Goal: Task Accomplishment & Management: Manage account settings

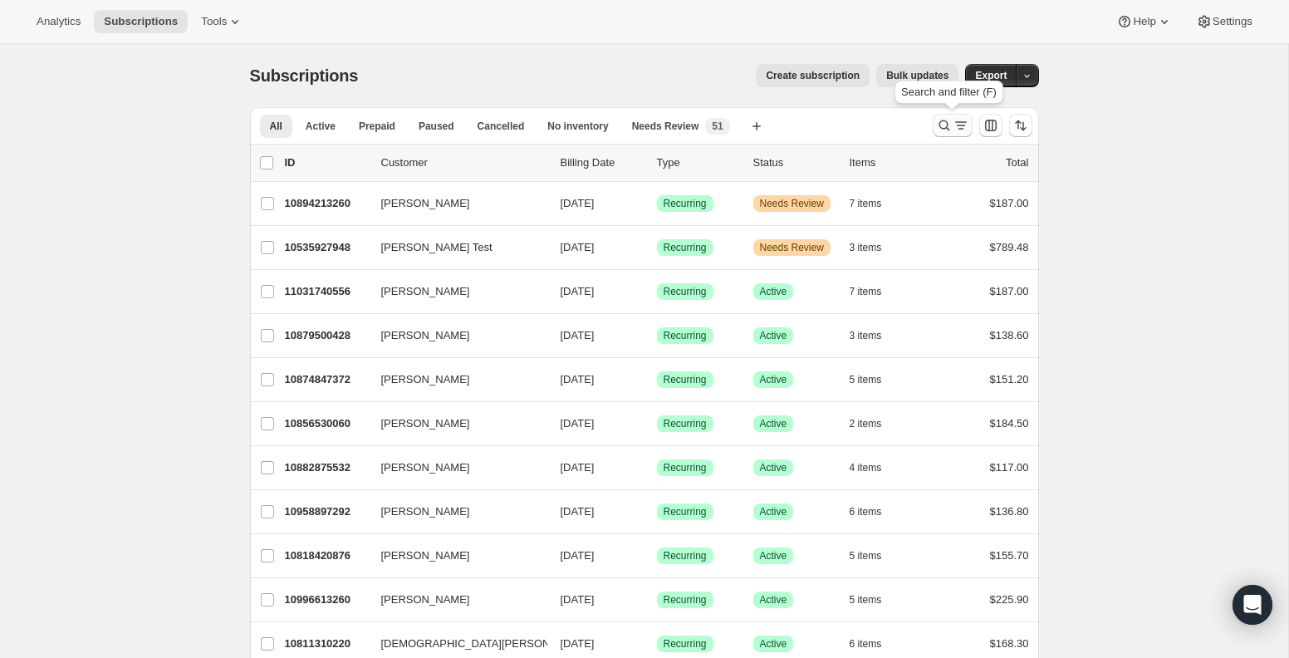
click at [950, 136] on button "Search and filter results" at bounding box center [953, 125] width 40 height 23
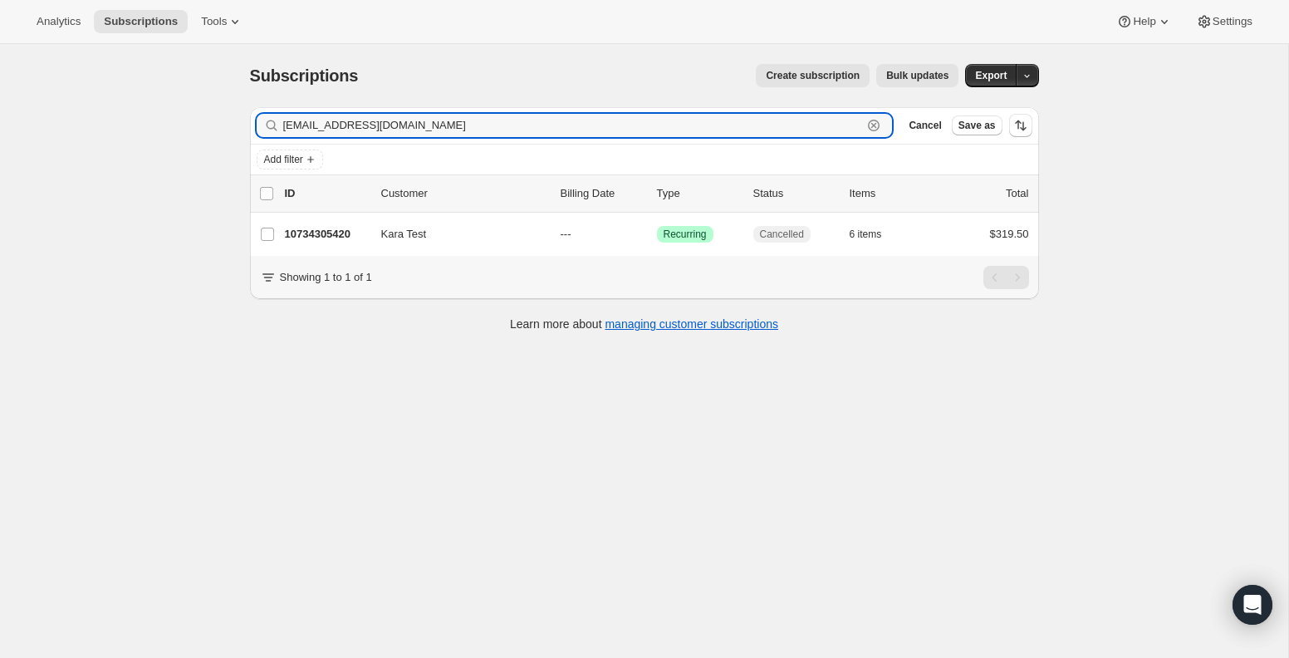
type input "[EMAIL_ADDRESS][DOMAIN_NAME]"
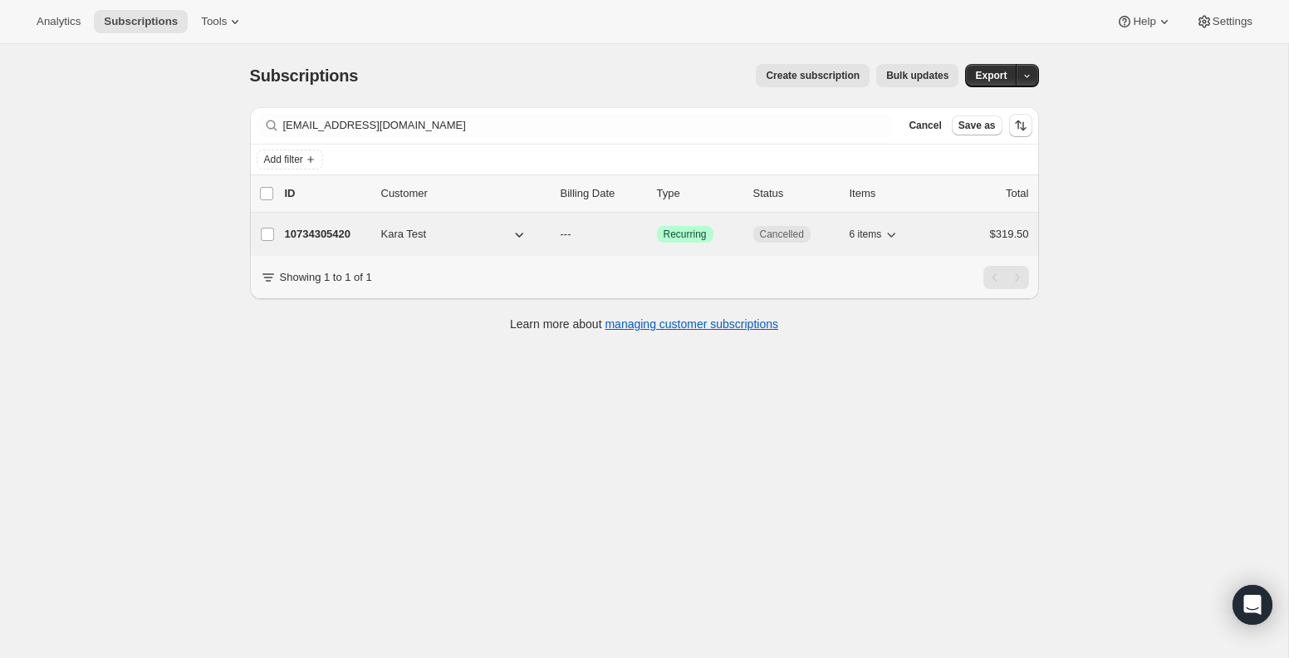
click at [341, 239] on p "10734305420" at bounding box center [326, 234] width 83 height 17
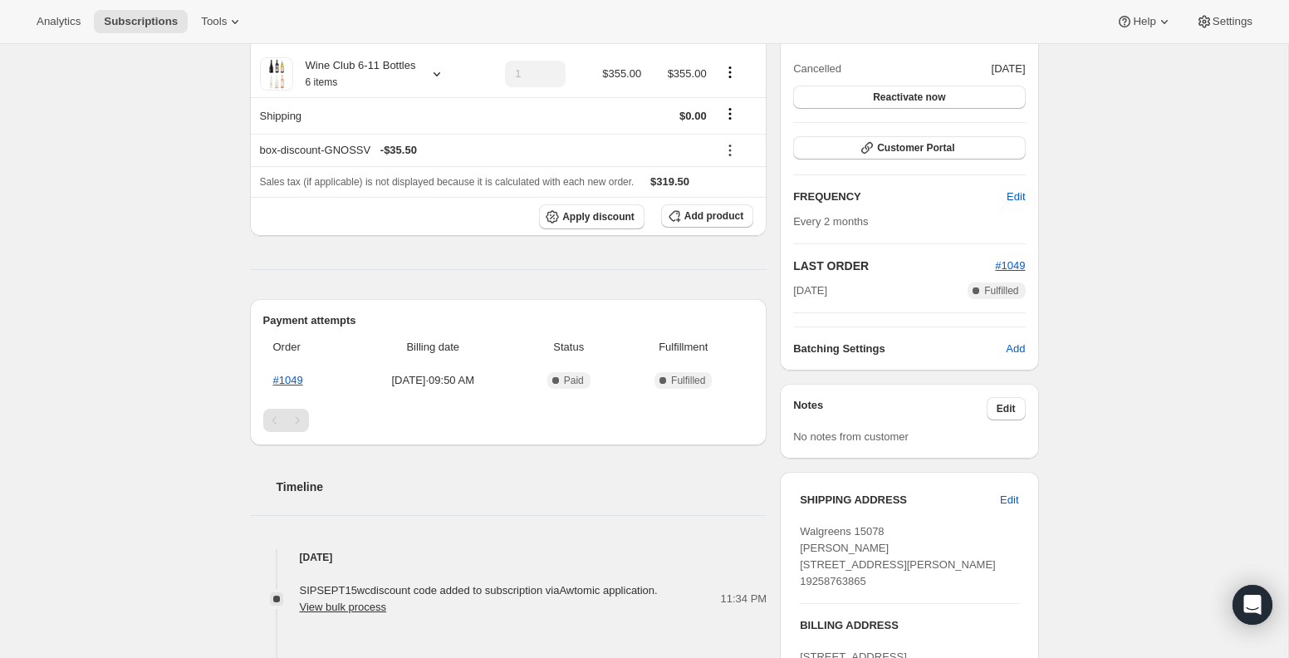
scroll to position [188, 0]
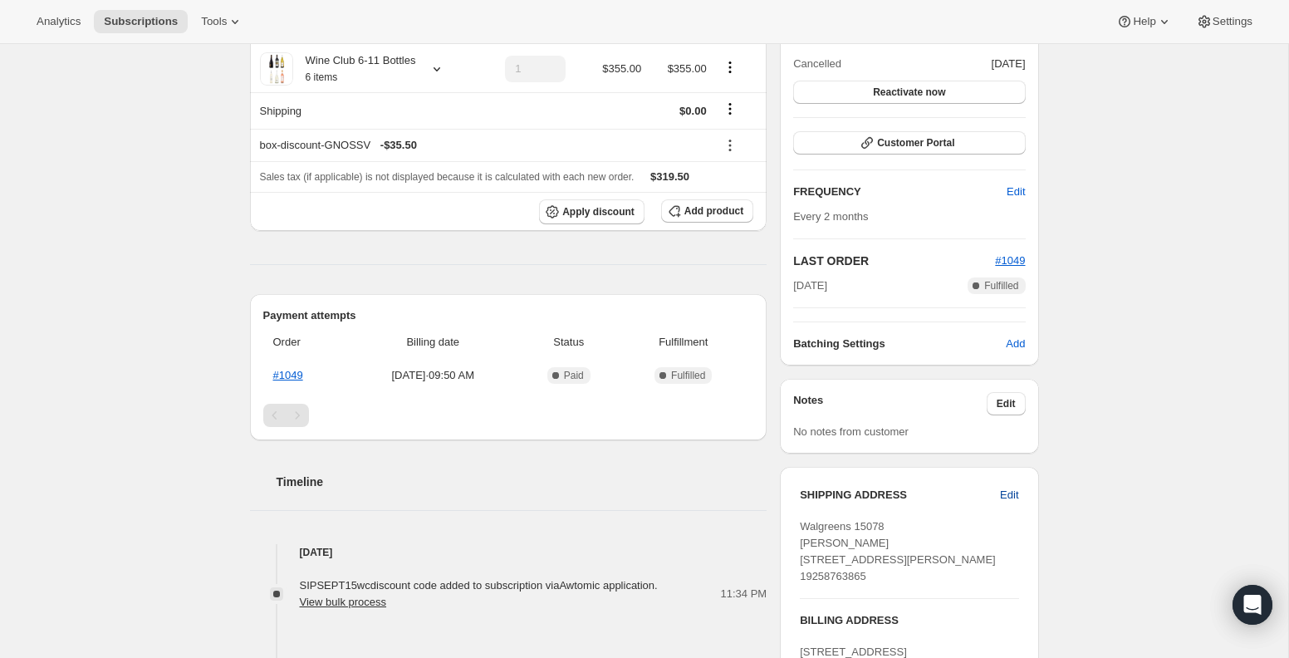
click at [1008, 495] on span "Edit" at bounding box center [1009, 495] width 18 height 17
select select "[GEOGRAPHIC_DATA]"
select select "CA"
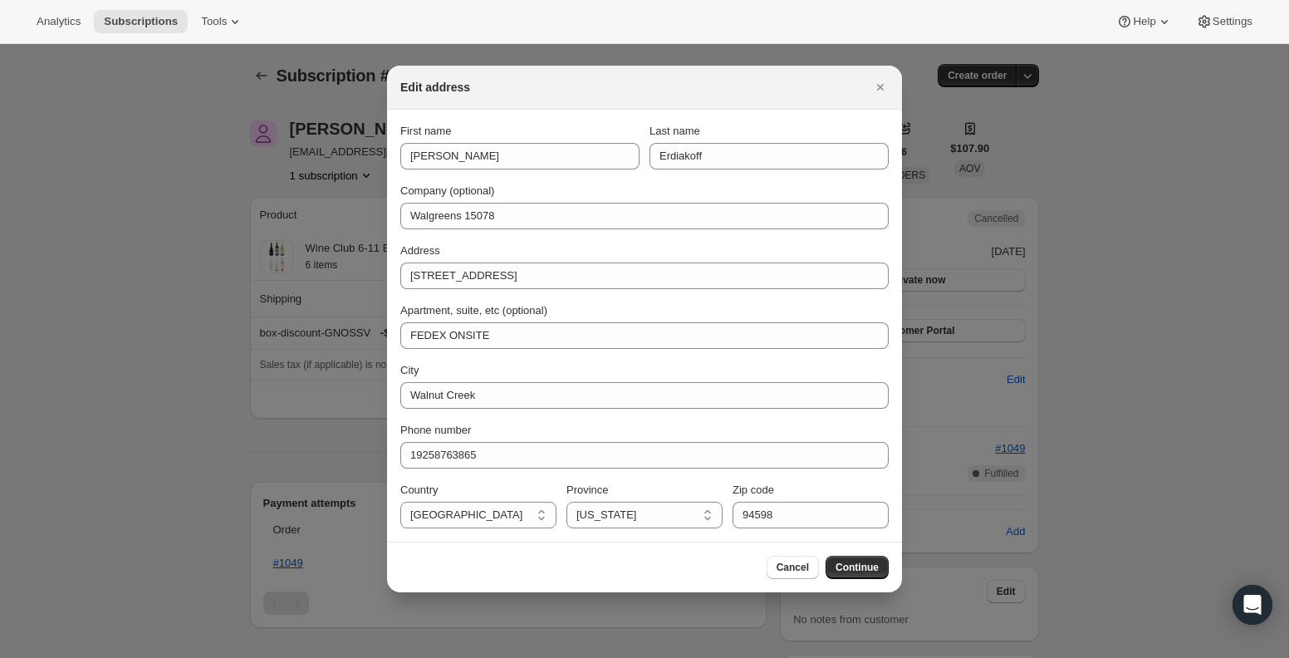
scroll to position [0, 0]
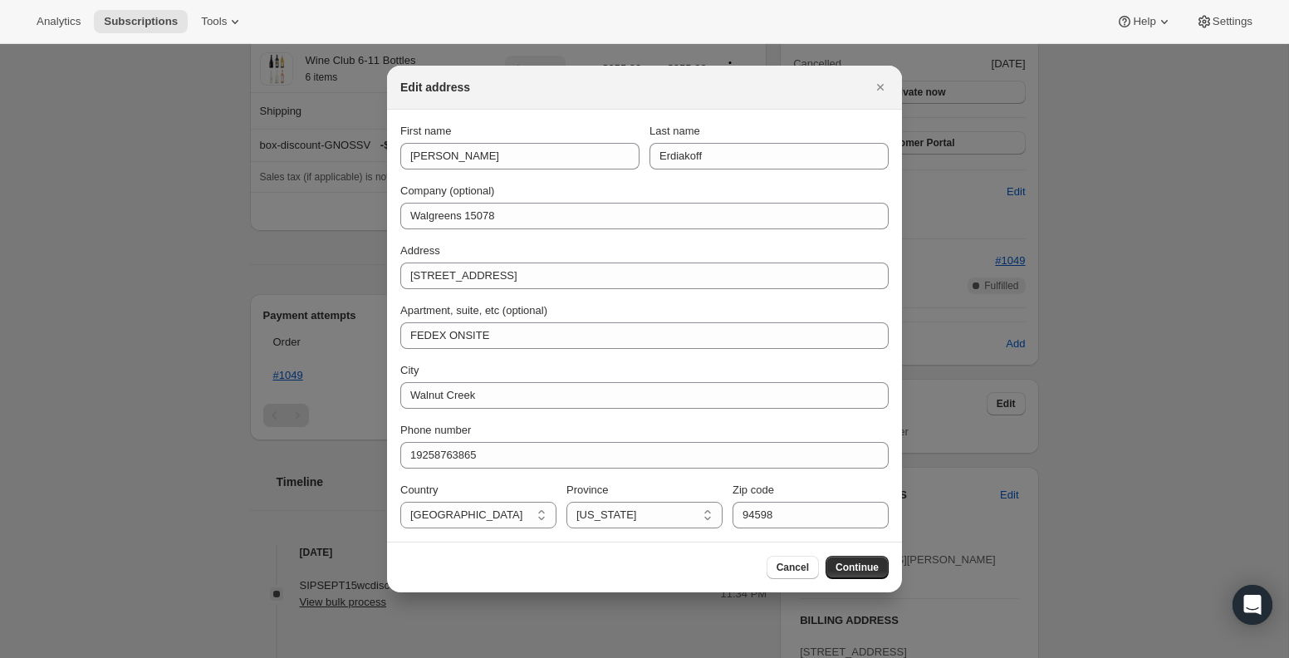
click at [557, 230] on div "First name [PERSON_NAME] Last name Erdiakoff Company (optional) Walgreens 15078…" at bounding box center [644, 325] width 488 height 405
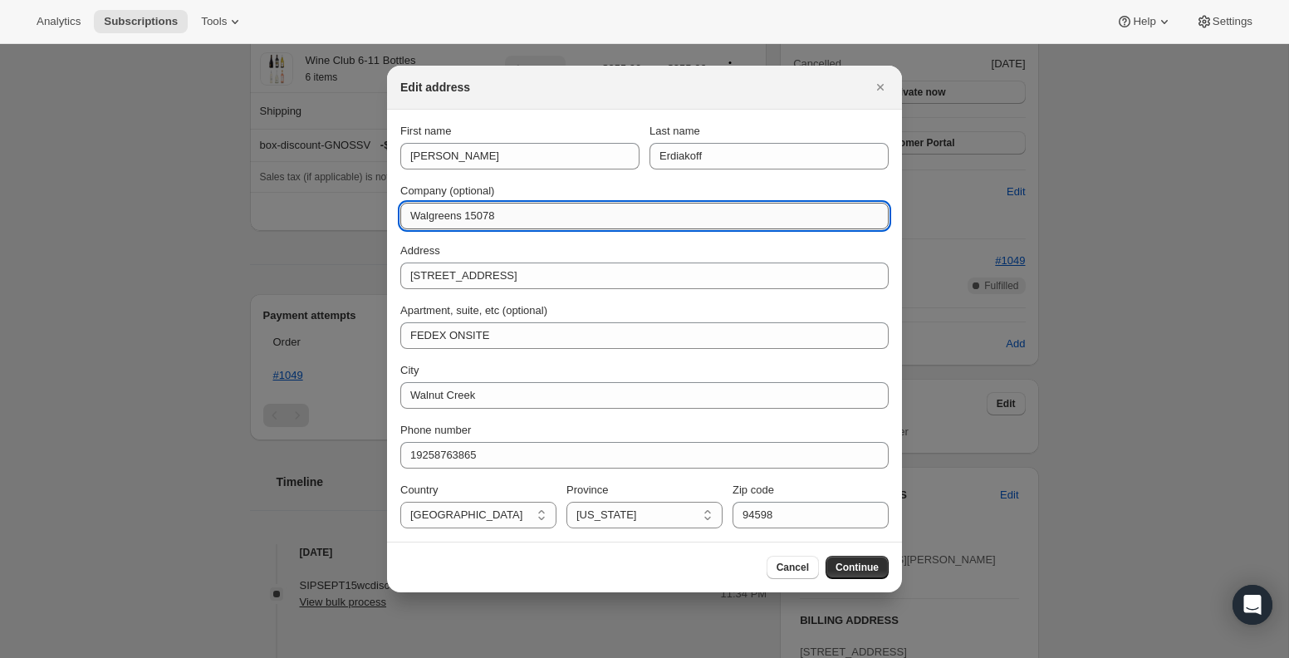
click at [555, 223] on input "Walgreens 15078" at bounding box center [644, 216] width 488 height 27
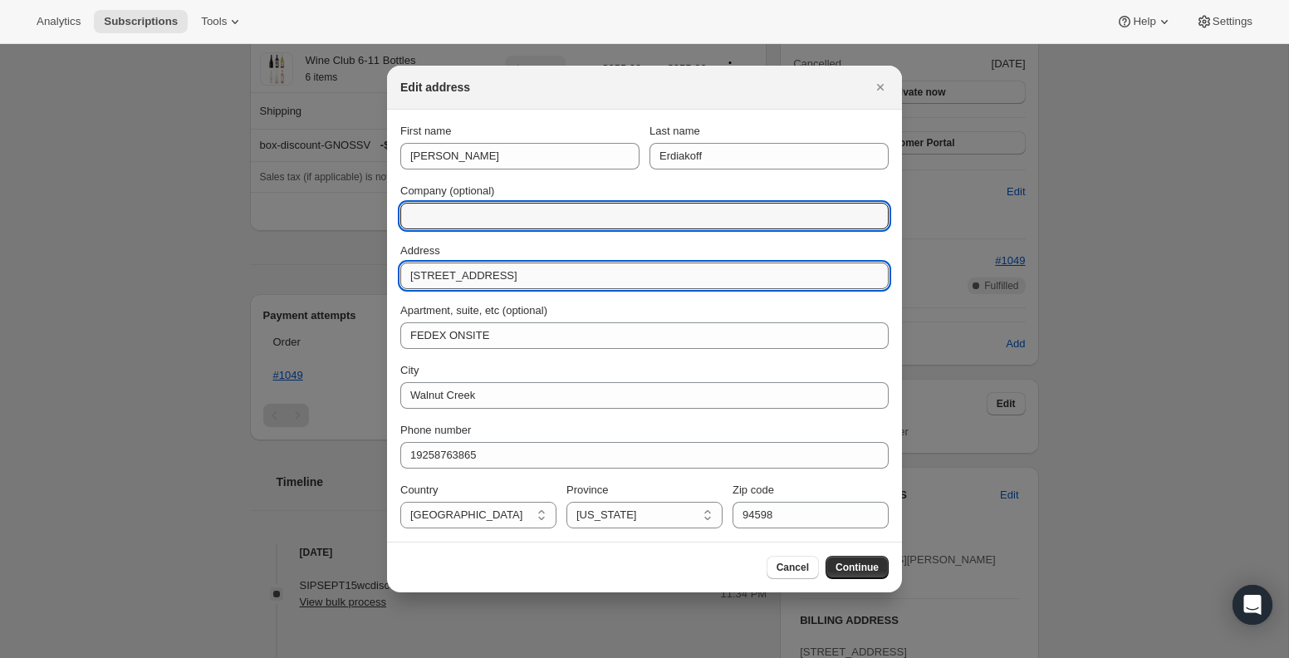
click at [537, 268] on input "[STREET_ADDRESS]" at bounding box center [644, 276] width 488 height 27
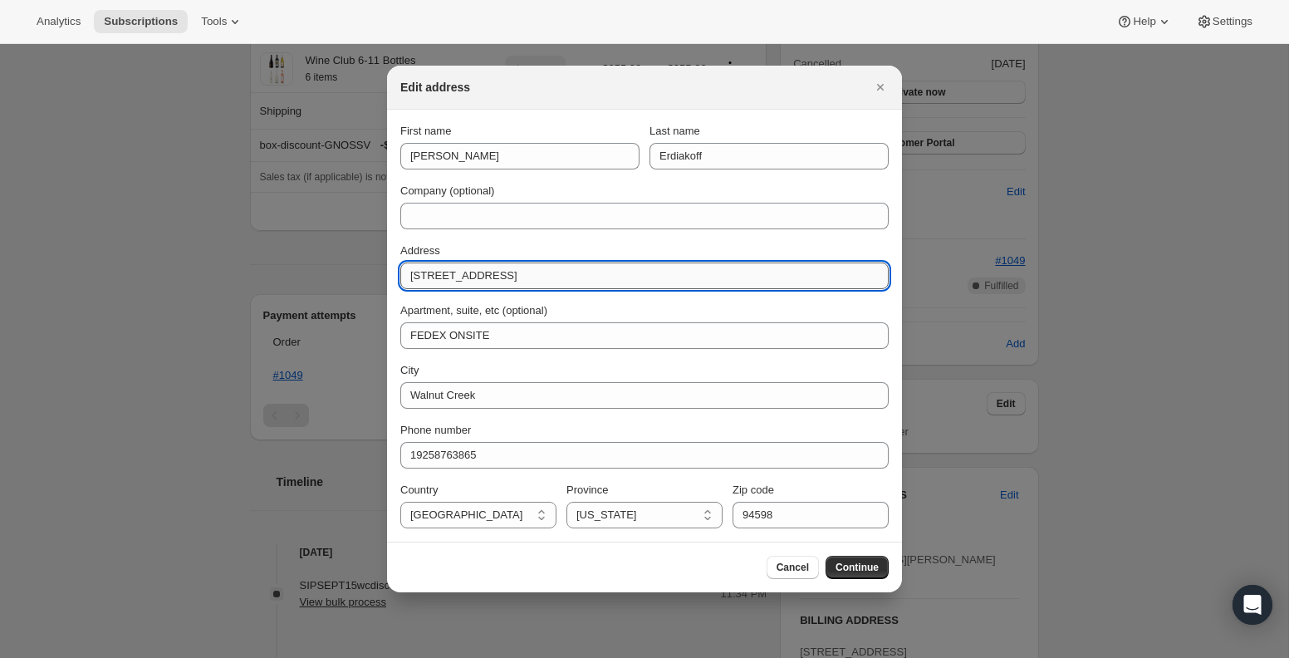
click at [537, 268] on input "[STREET_ADDRESS]" at bounding box center [644, 276] width 488 height 27
type input "[STREET_ADDRESS]"
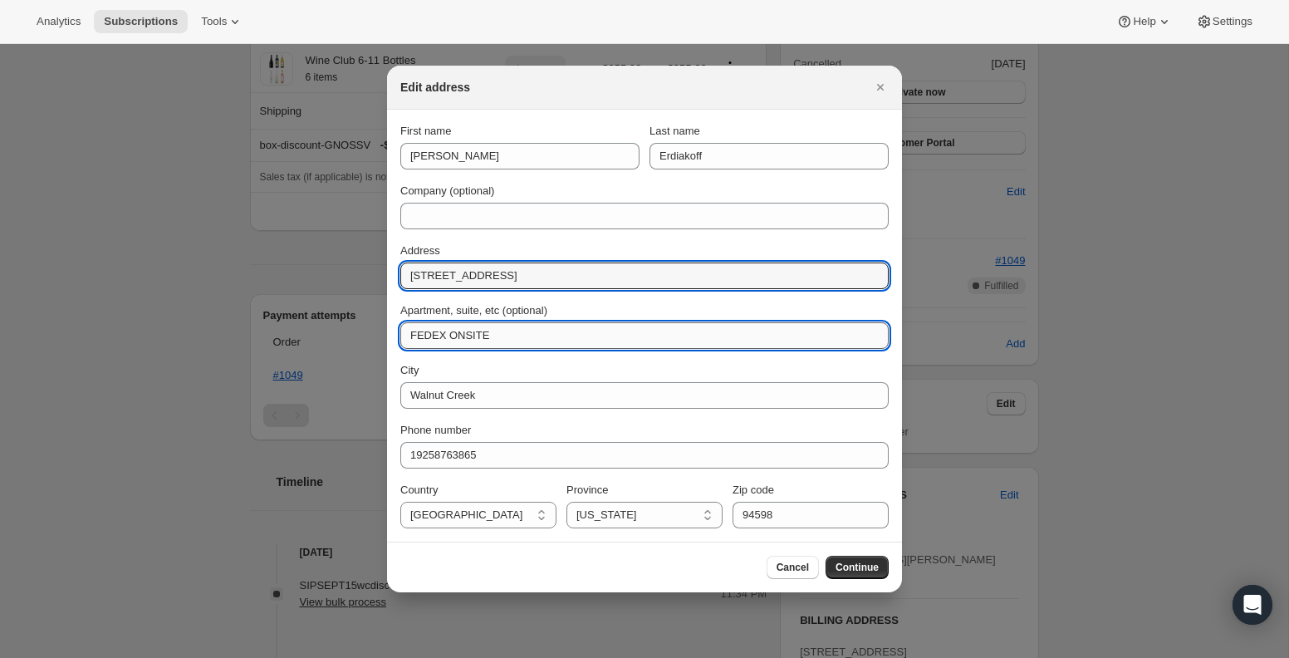
click at [521, 328] on input "FEDEX ONSITE" at bounding box center [644, 335] width 488 height 27
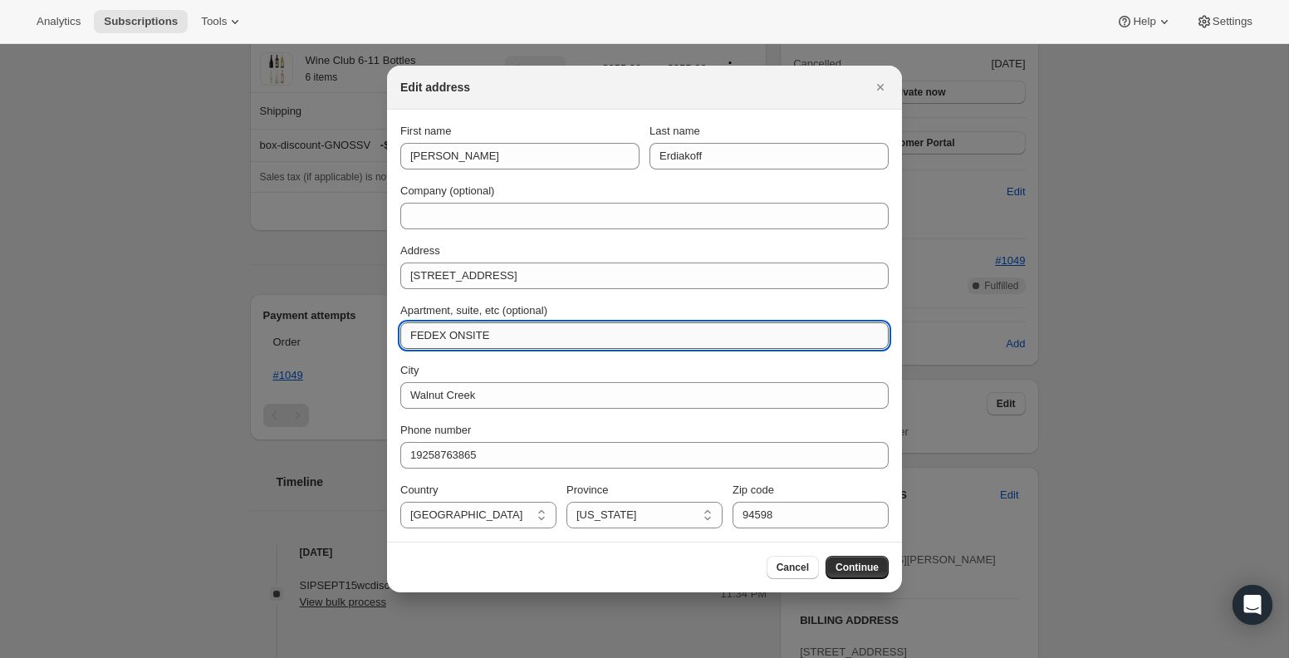
click at [521, 328] on input "FEDEX ONSITE" at bounding box center [644, 335] width 488 height 27
click at [691, 438] on div "Phone number" at bounding box center [644, 430] width 488 height 17
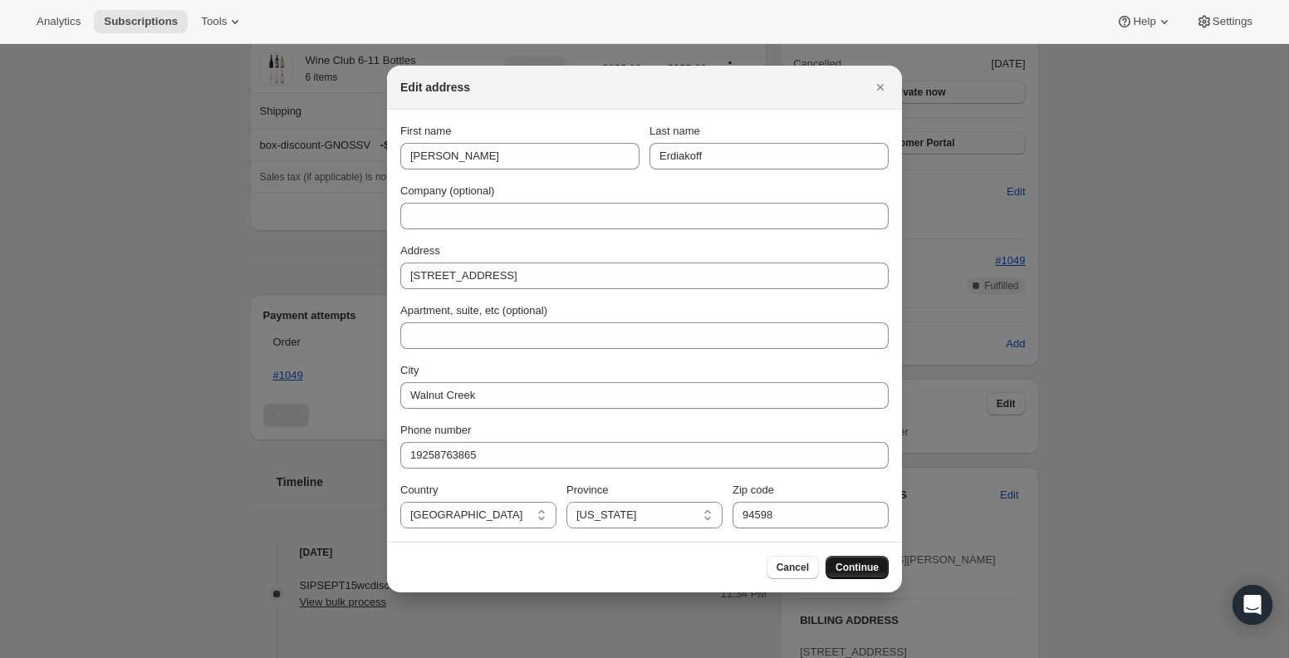
click at [851, 558] on button "Continue" at bounding box center [857, 567] width 63 height 23
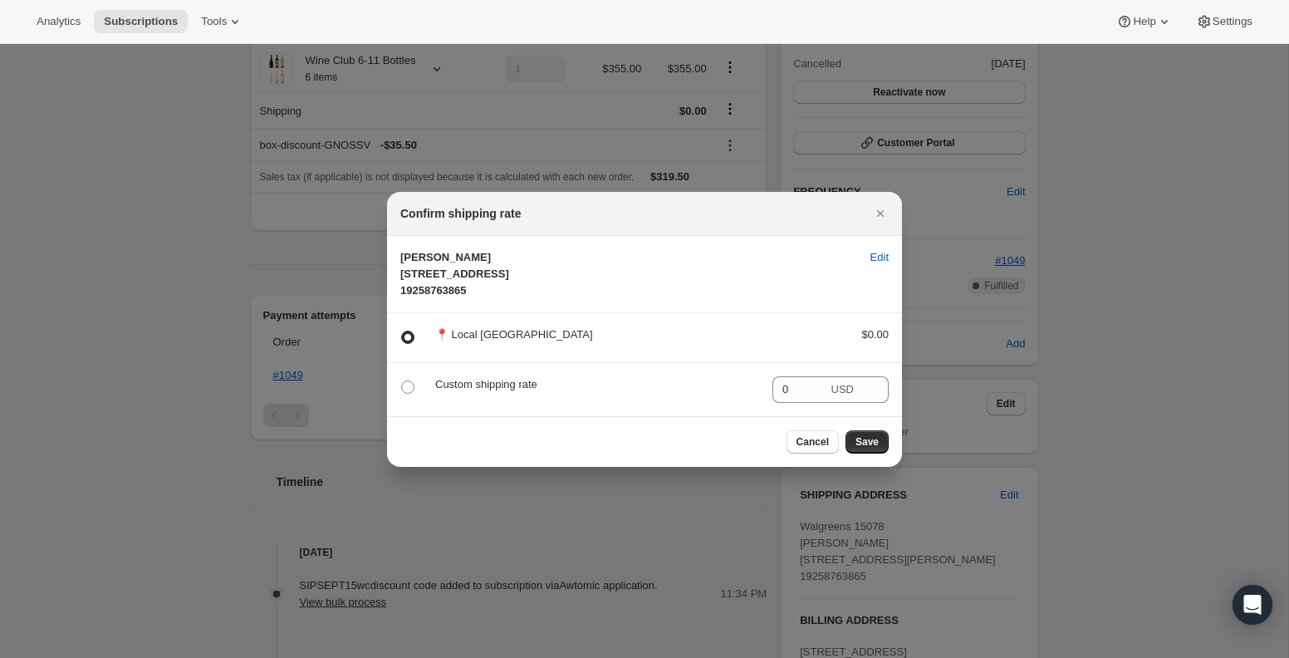
click at [409, 344] on span ":rcc:" at bounding box center [407, 337] width 13 height 13
click at [402, 331] on input ":rcc:" at bounding box center [401, 331] width 1 height 1
click at [714, 283] on span "[PERSON_NAME] [STREET_ADDRESS] 19258763865" at bounding box center [628, 274] width 457 height 50
click at [487, 393] on p "Custom shipping rate" at bounding box center [597, 384] width 324 height 17
click at [407, 394] on span ":rcc:" at bounding box center [407, 386] width 13 height 13
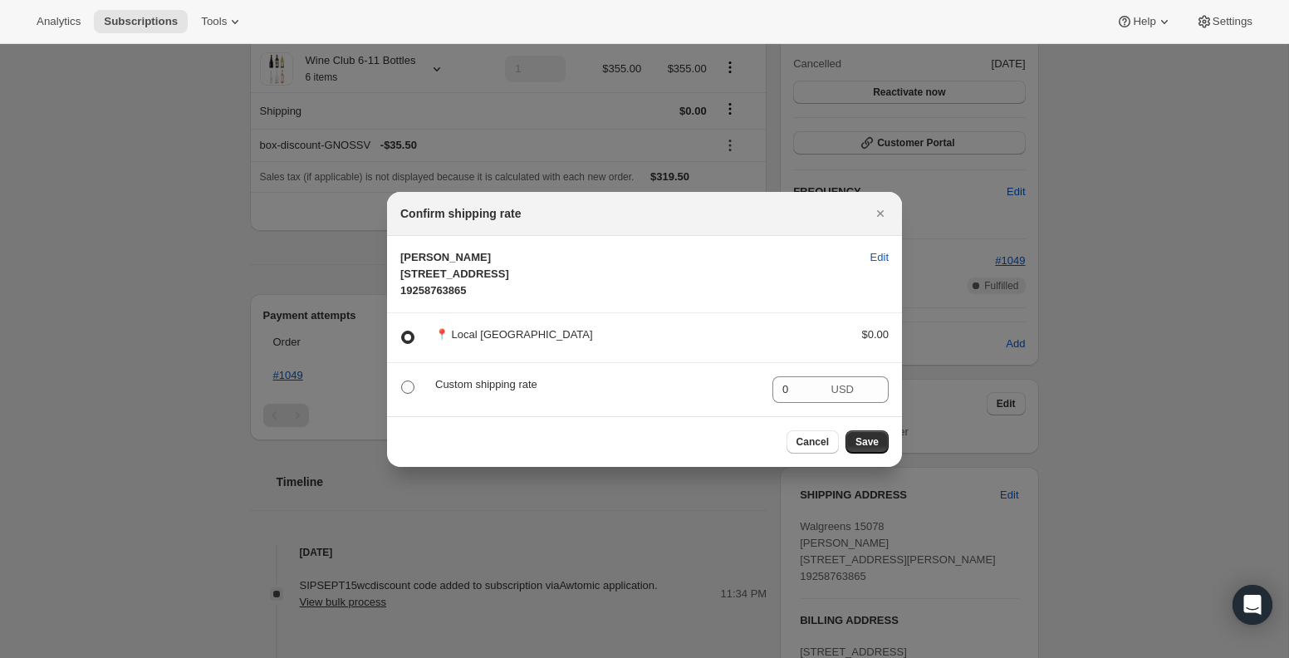
click at [402, 381] on input ":rcc:" at bounding box center [401, 380] width 1 height 1
radio input "true"
radio input "false"
click at [866, 449] on span "Save" at bounding box center [867, 441] width 23 height 13
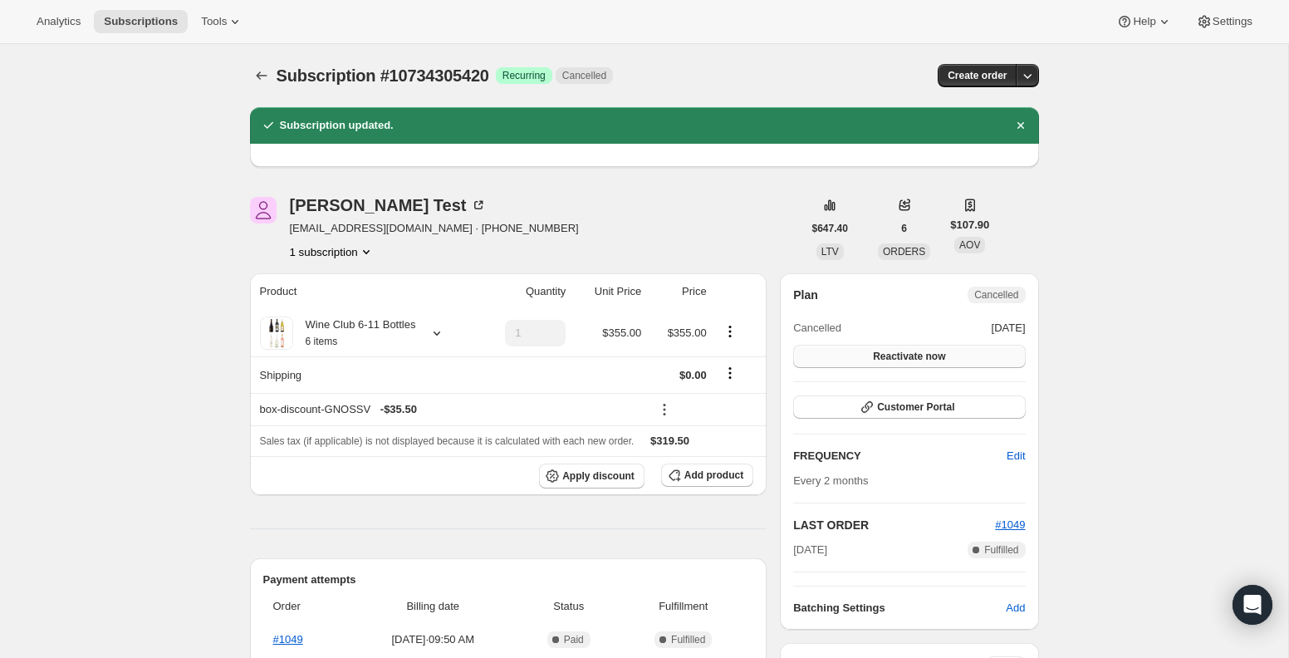
click at [878, 351] on span "Reactivate now" at bounding box center [909, 356] width 72 height 13
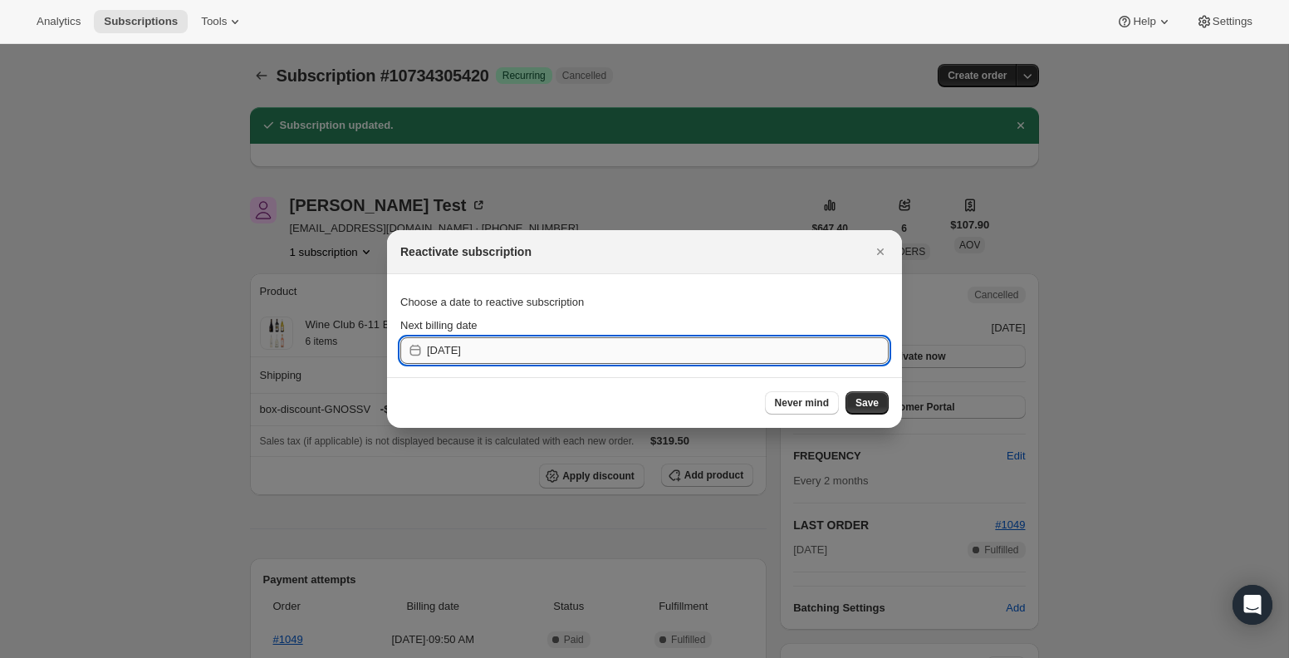
click at [662, 358] on input "[DATE]" at bounding box center [658, 350] width 462 height 27
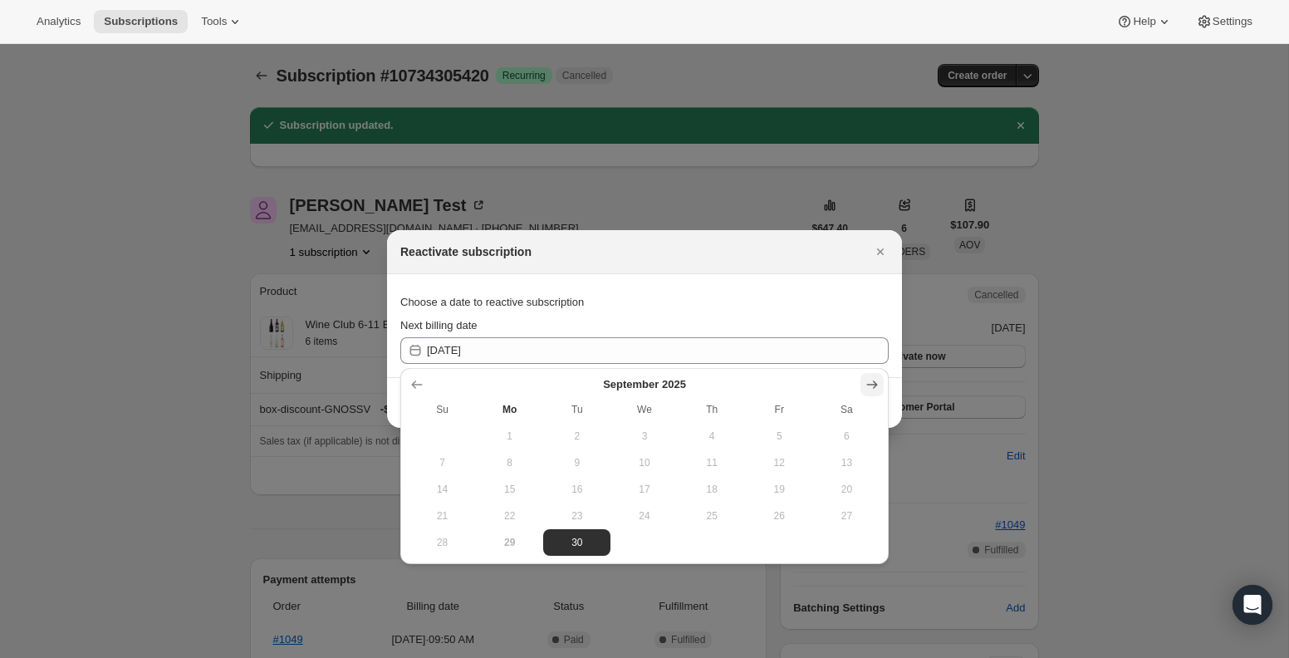
click at [870, 380] on icon "Show next month, October 2025" at bounding box center [872, 384] width 17 height 17
click at [580, 455] on button "7" at bounding box center [576, 462] width 67 height 27
type input "[DATE]"
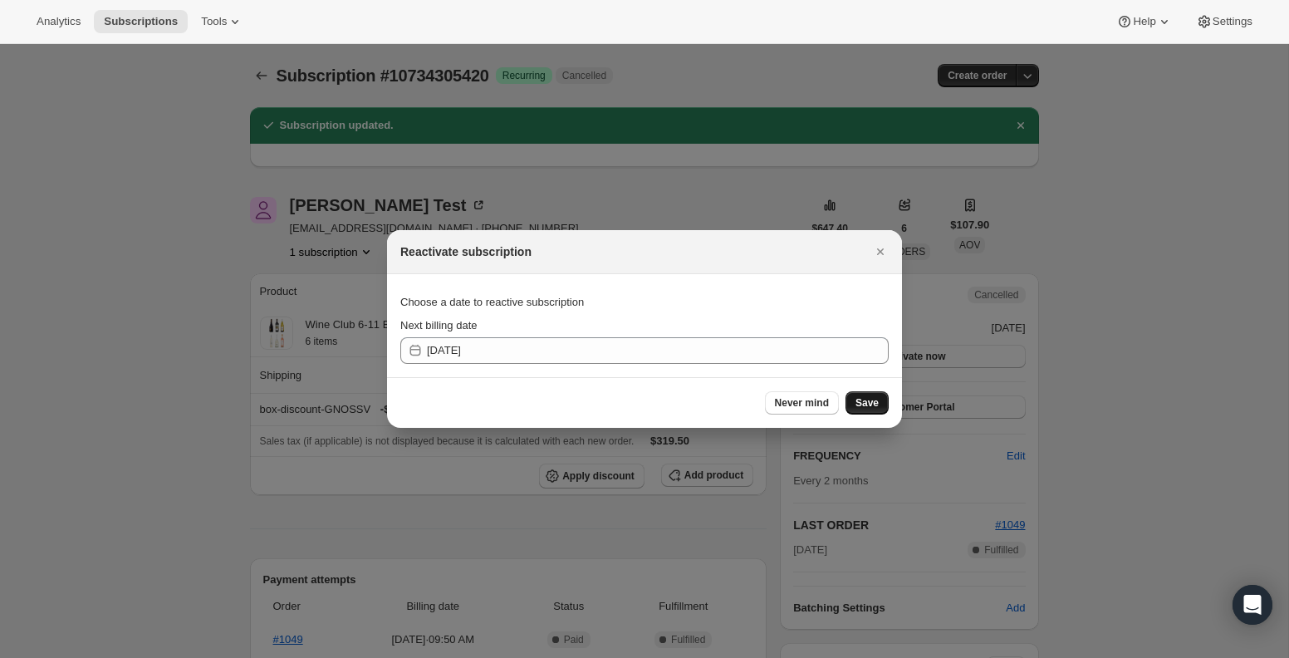
click at [853, 410] on button "Save" at bounding box center [867, 402] width 43 height 23
